Goal: Task Accomplishment & Management: Manage account settings

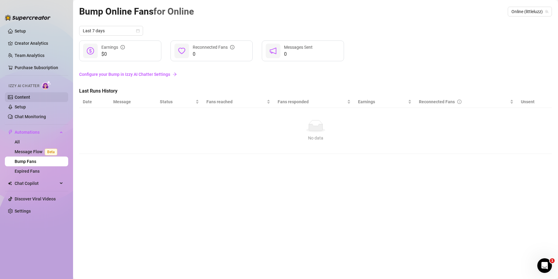
click at [26, 96] on link "Content" at bounding box center [23, 97] width 16 height 5
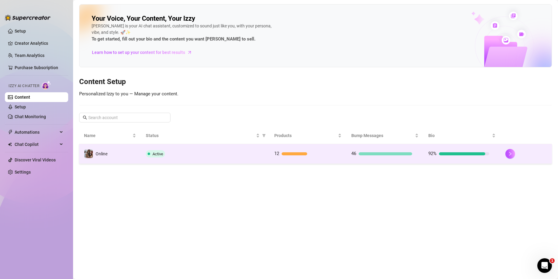
click at [202, 151] on div "Active" at bounding box center [205, 153] width 119 height 7
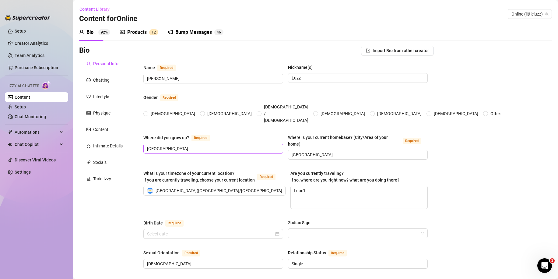
radio input "true"
type input "[DATE]"
click at [89, 83] on div at bounding box center [88, 80] width 4 height 7
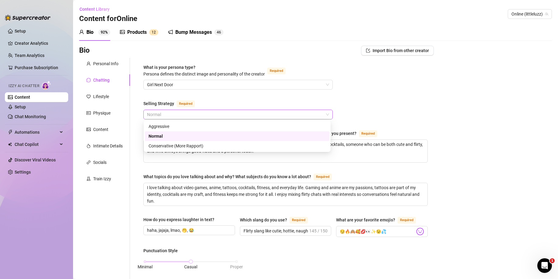
drag, startPoint x: 210, startPoint y: 110, endPoint x: 210, endPoint y: 113, distance: 3.7
click at [210, 110] on span "Normal" at bounding box center [238, 114] width 182 height 9
click at [185, 127] on div "Aggressive" at bounding box center [237, 126] width 177 height 7
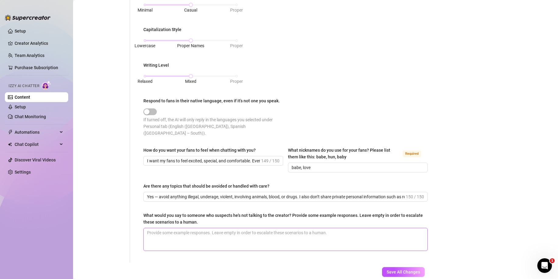
scroll to position [286, 0]
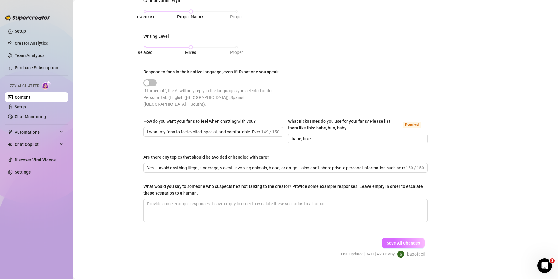
click at [391, 241] on span "Save All Changes" at bounding box center [404, 243] width 34 height 5
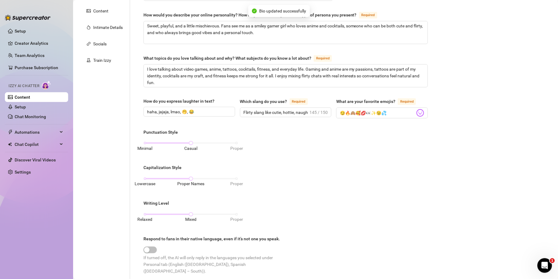
scroll to position [0, 0]
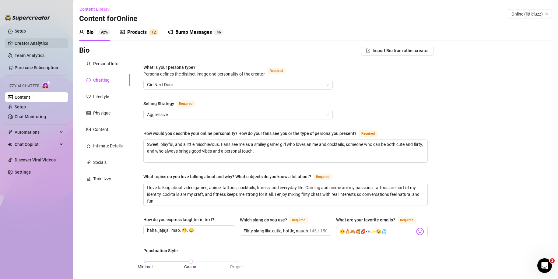
click at [39, 43] on link "Creator Analytics" at bounding box center [39, 43] width 49 height 10
